Goal: Task Accomplishment & Management: Complete application form

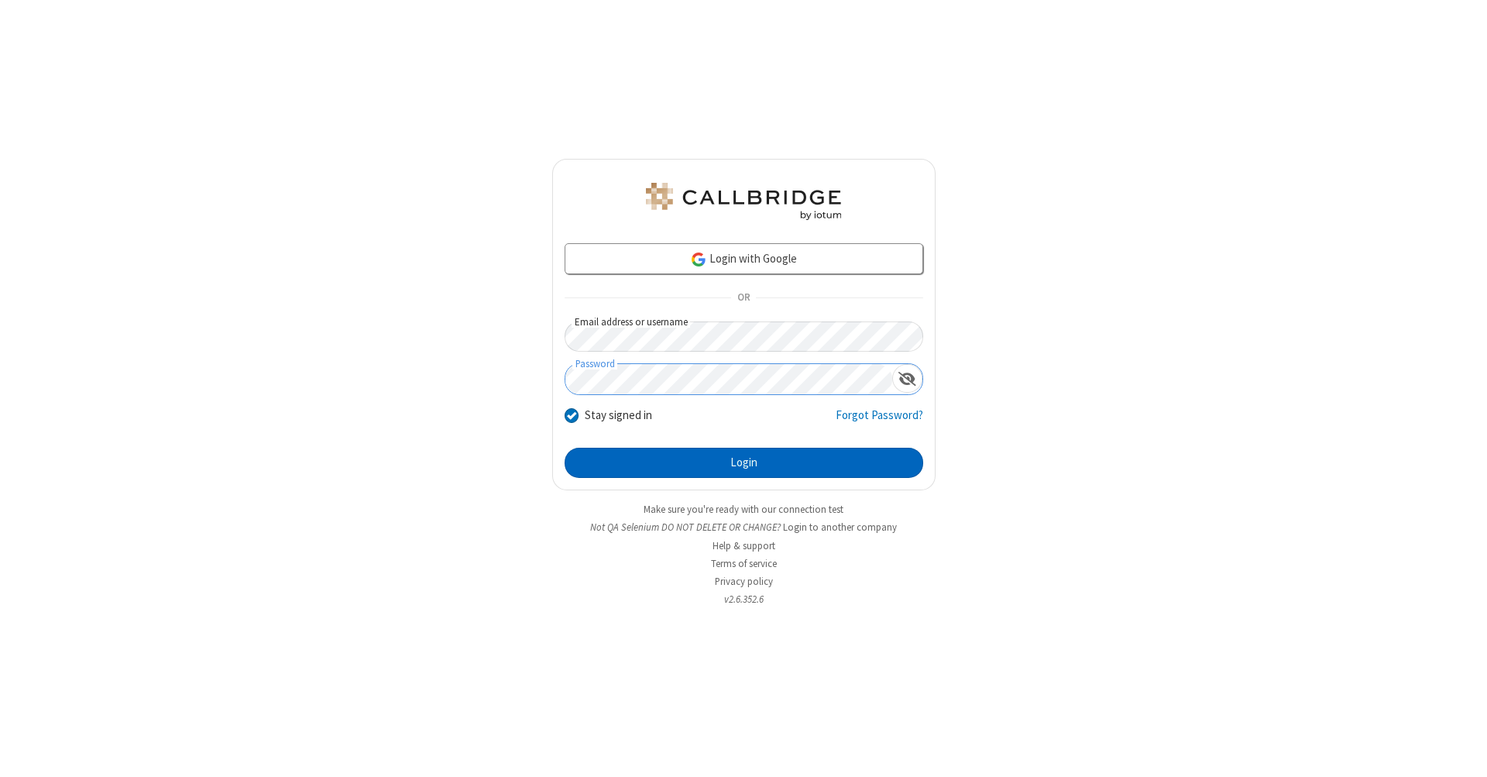
click at [744, 463] on button "Login" at bounding box center [744, 463] width 359 height 31
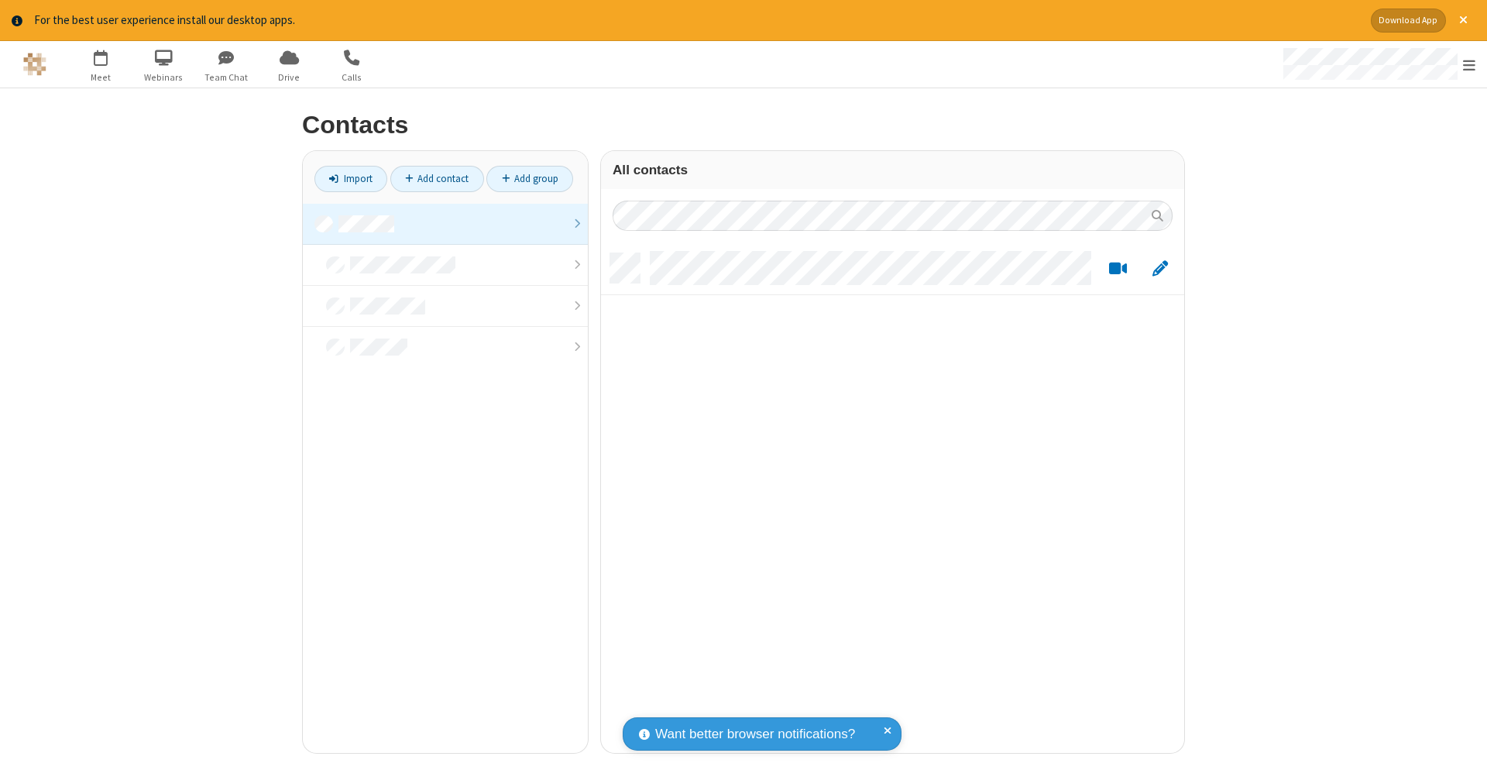
click at [445, 223] on link at bounding box center [445, 224] width 285 height 41
click at [437, 178] on link "Add contact" at bounding box center [437, 179] width 94 height 26
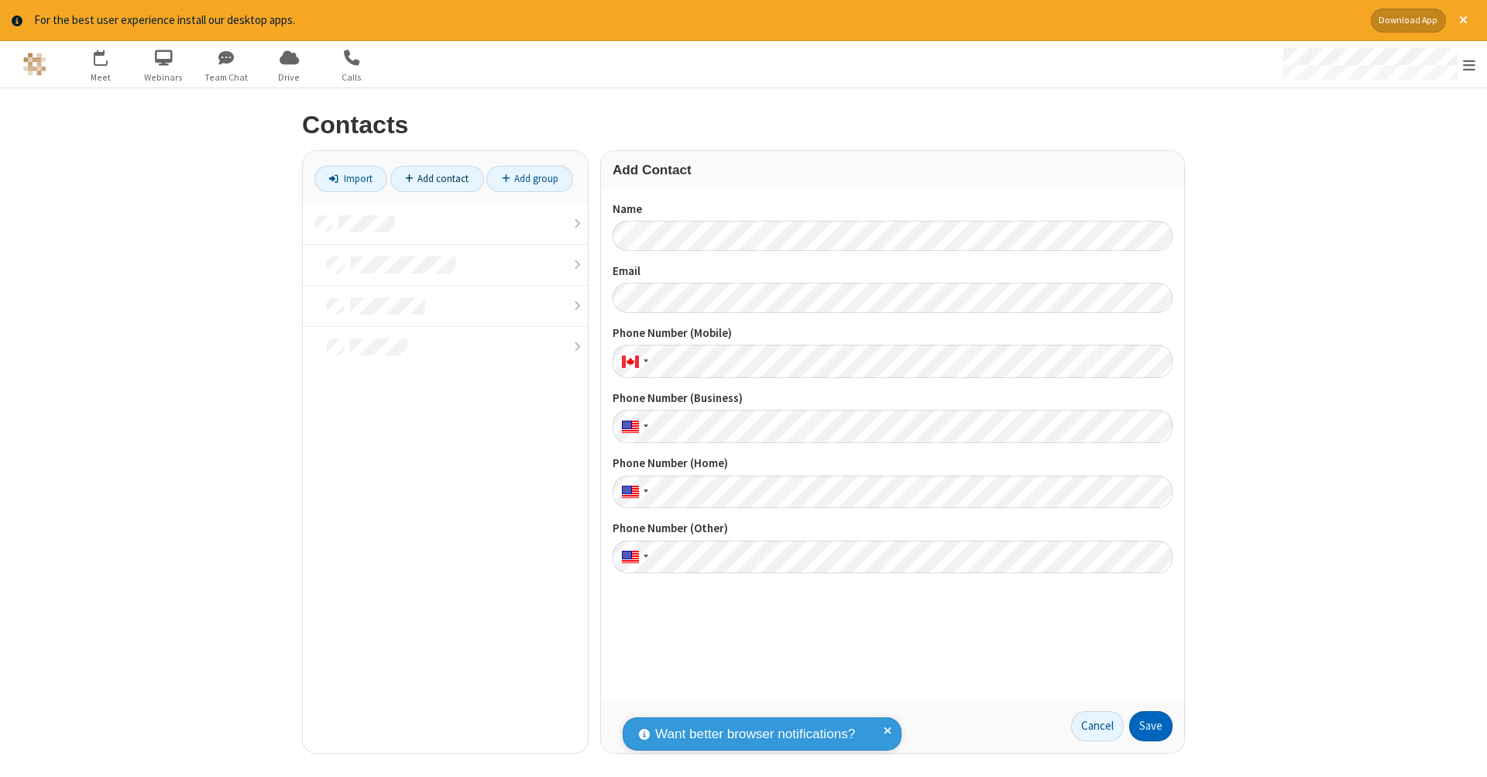
click at [1151, 726] on button "Save" at bounding box center [1150, 726] width 43 height 31
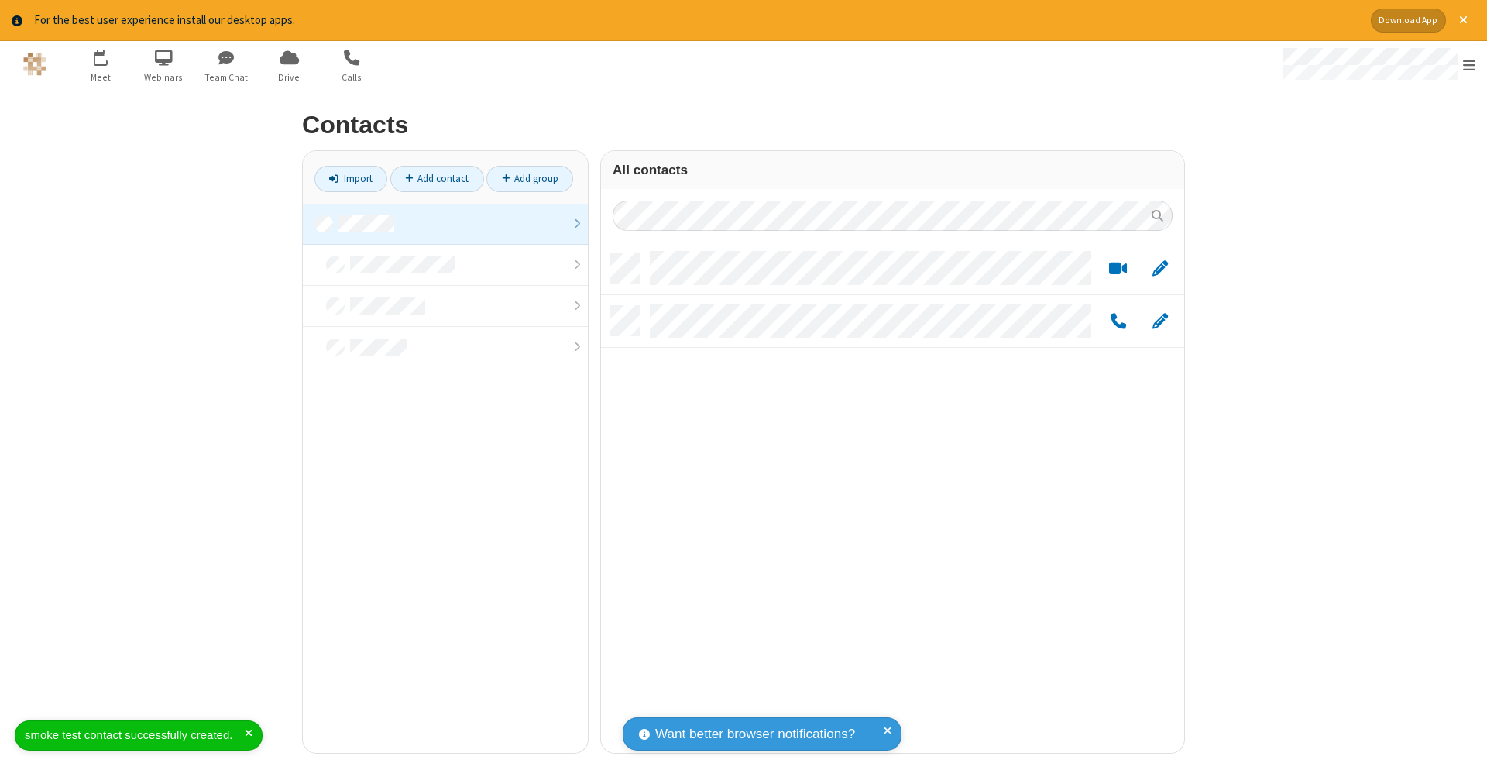
scroll to position [12, 12]
